Goal: Task Accomplishment & Management: Use online tool/utility

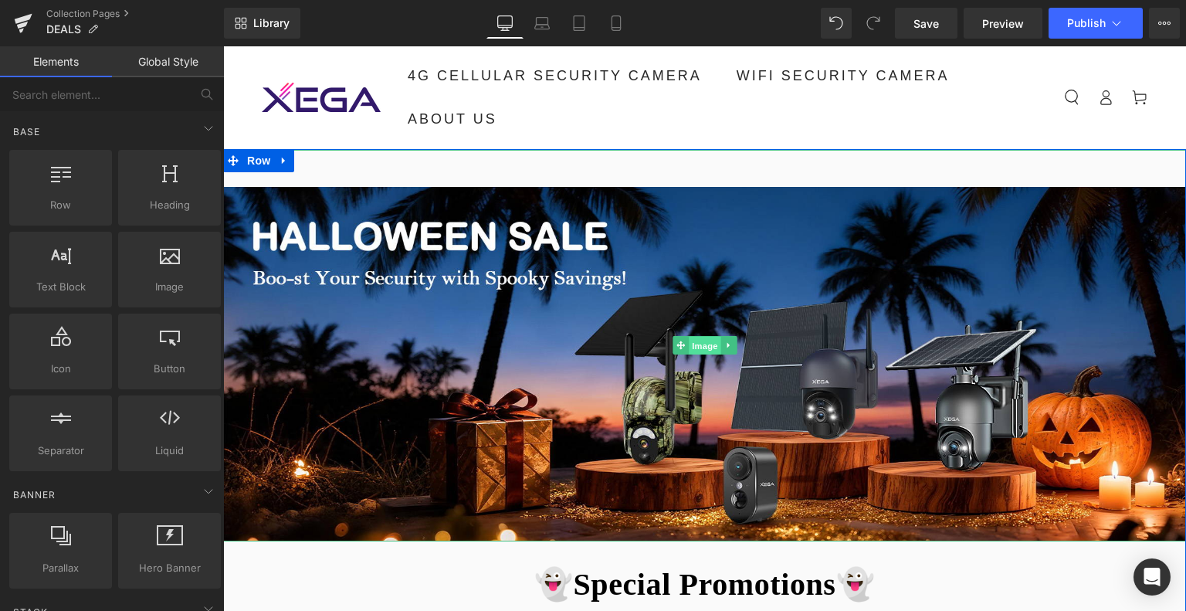
click at [704, 346] on span "Image" at bounding box center [705, 346] width 32 height 19
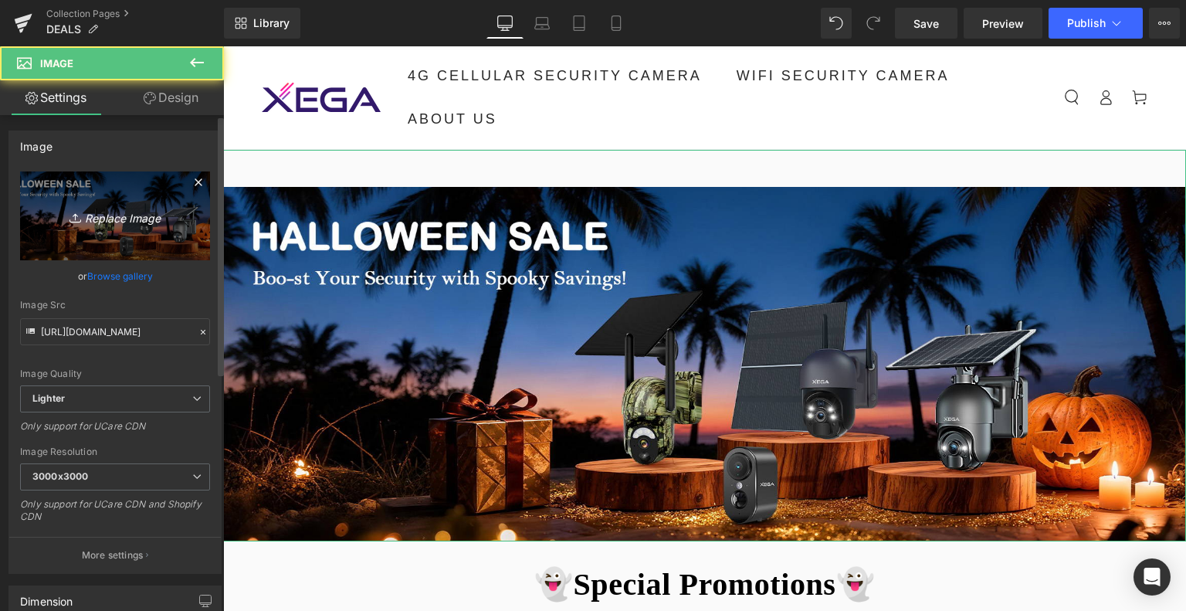
click at [147, 226] on link "Replace Image" at bounding box center [115, 215] width 190 height 89
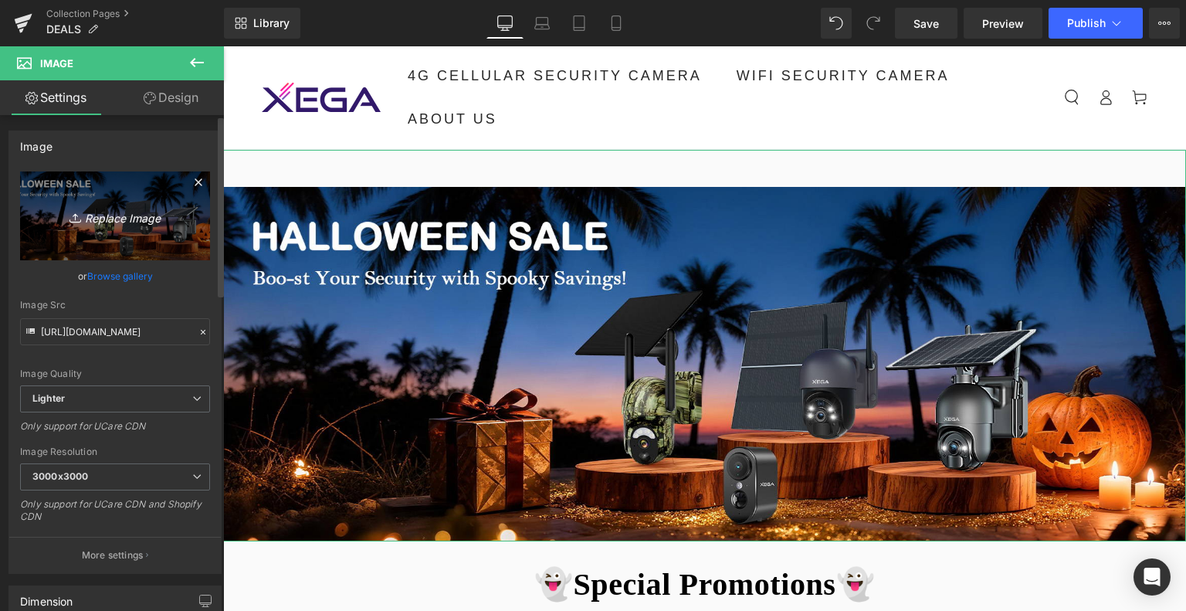
type input "C:\fakepath\画板 8(1).jpg"
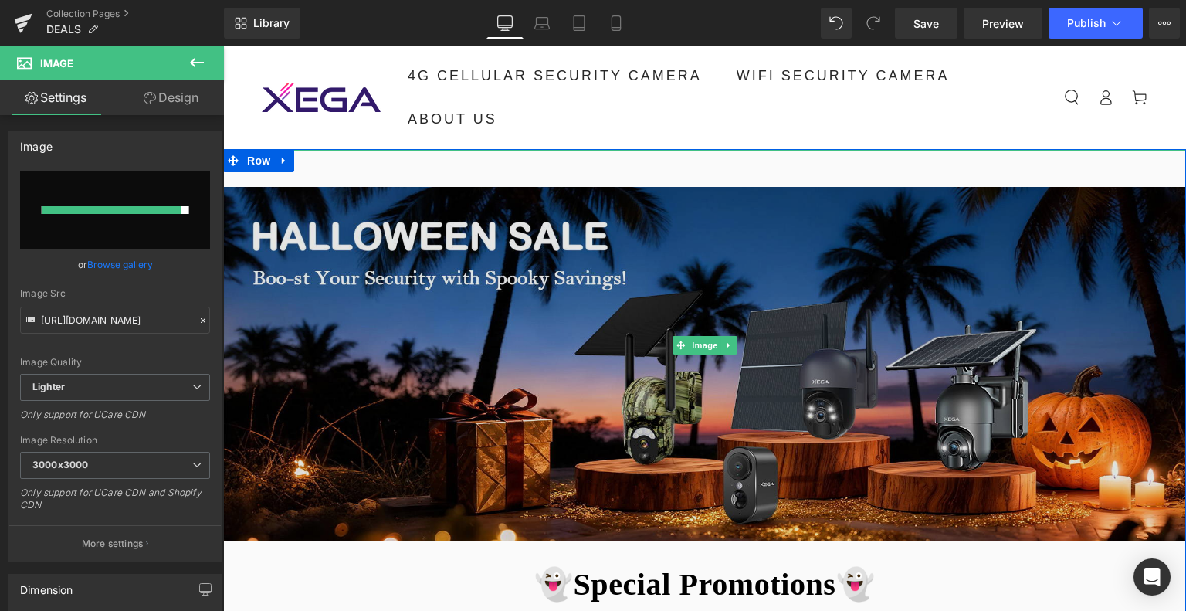
type input "https://ucarecdn.com/e8c18ab5-4d14-4e76-a2a0-433549ea42f4/-/format/auto/-/previ…"
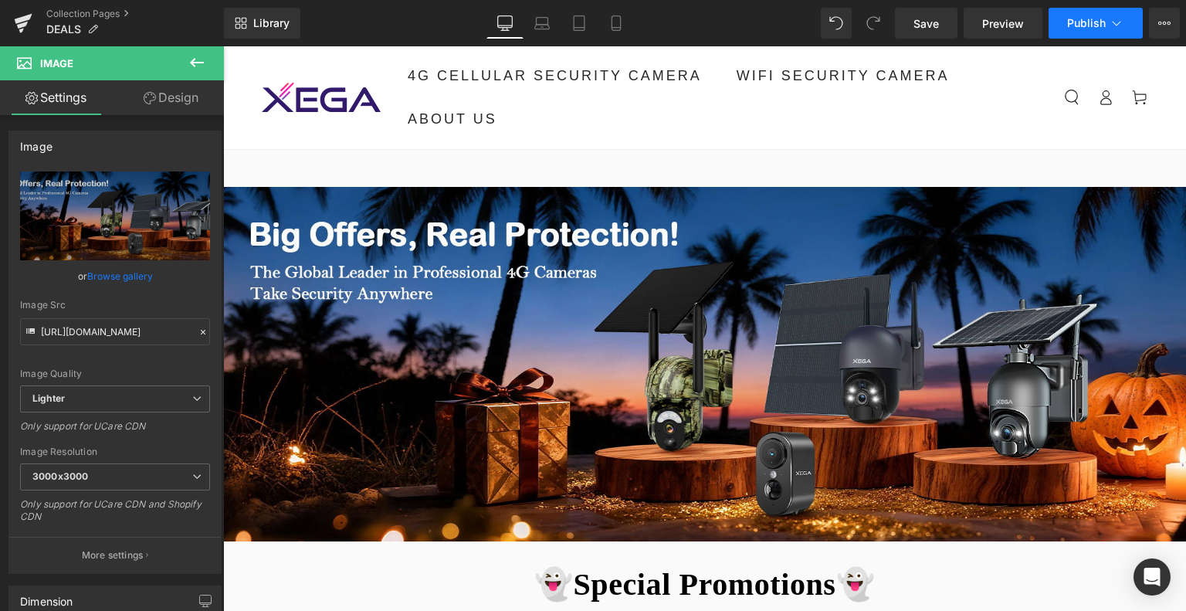
click at [1076, 24] on span "Publish" at bounding box center [1086, 23] width 39 height 12
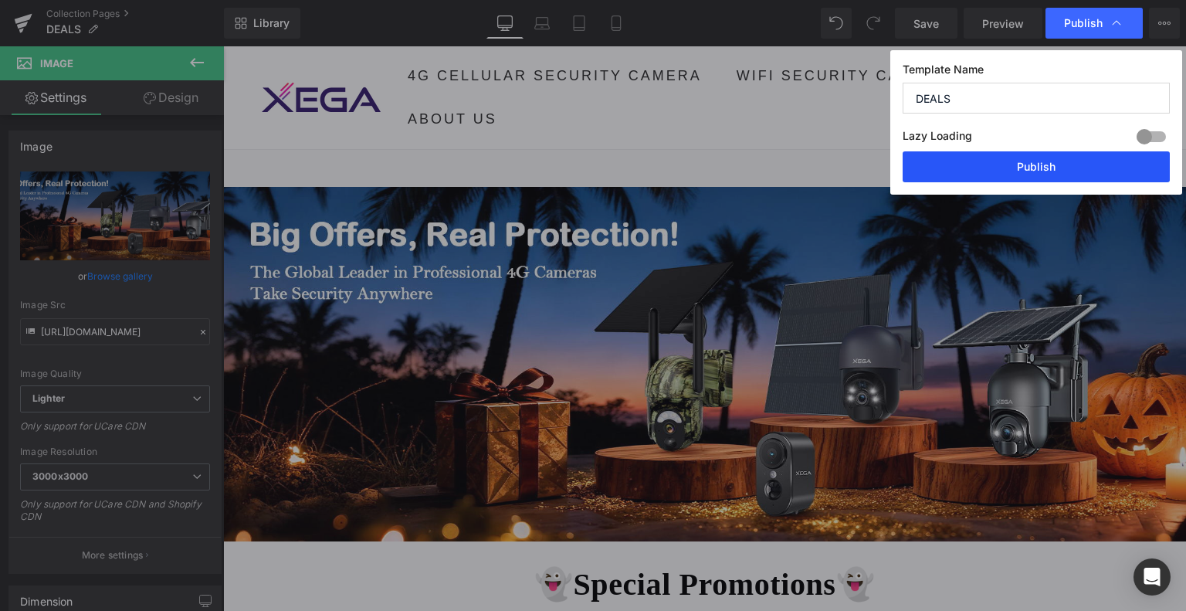
click at [1022, 164] on button "Publish" at bounding box center [1036, 166] width 267 height 31
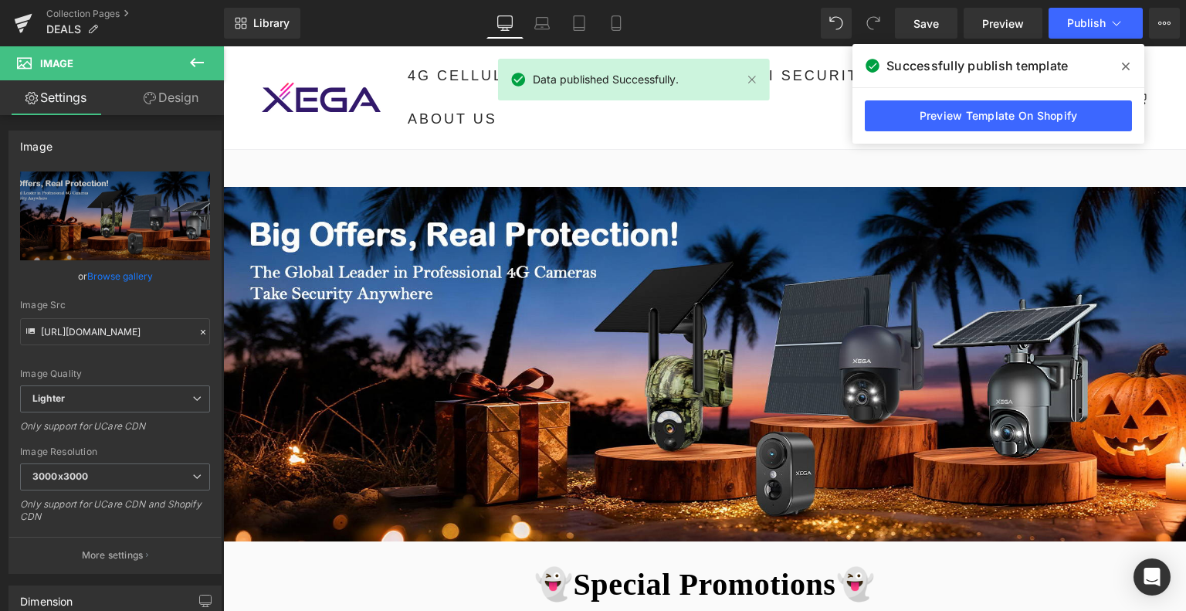
click at [84, 5] on div "Collection Pages DEALS" at bounding box center [112, 23] width 224 height 46
click at [84, 9] on link "Collection Pages" at bounding box center [135, 14] width 178 height 12
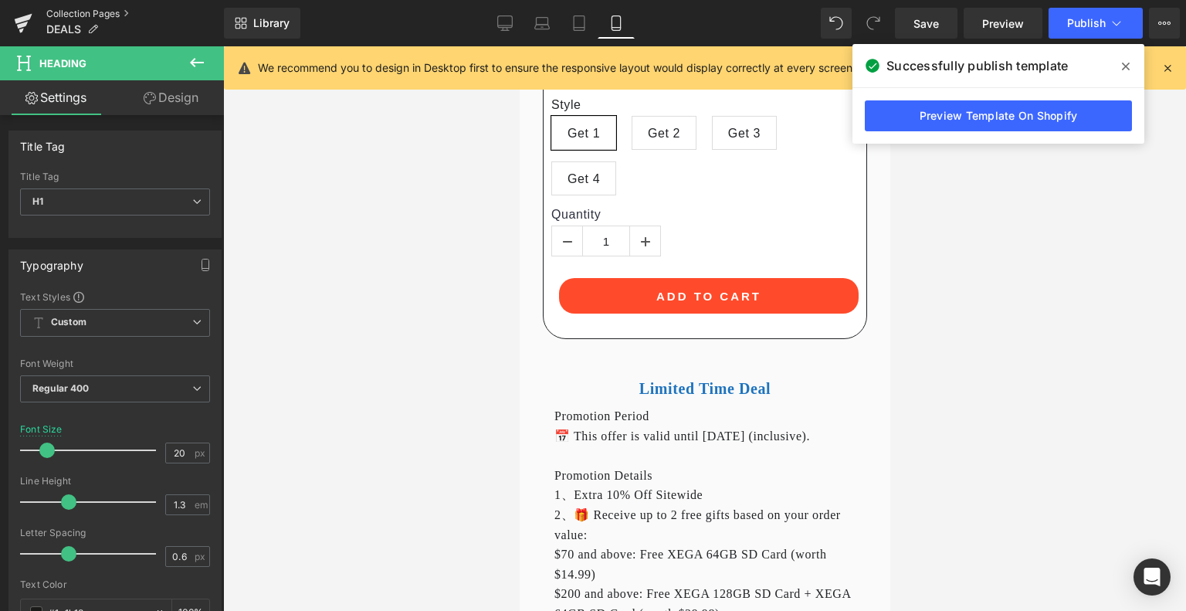
click at [111, 9] on link "Collection Pages" at bounding box center [135, 14] width 178 height 12
